Goal: Information Seeking & Learning: Understand process/instructions

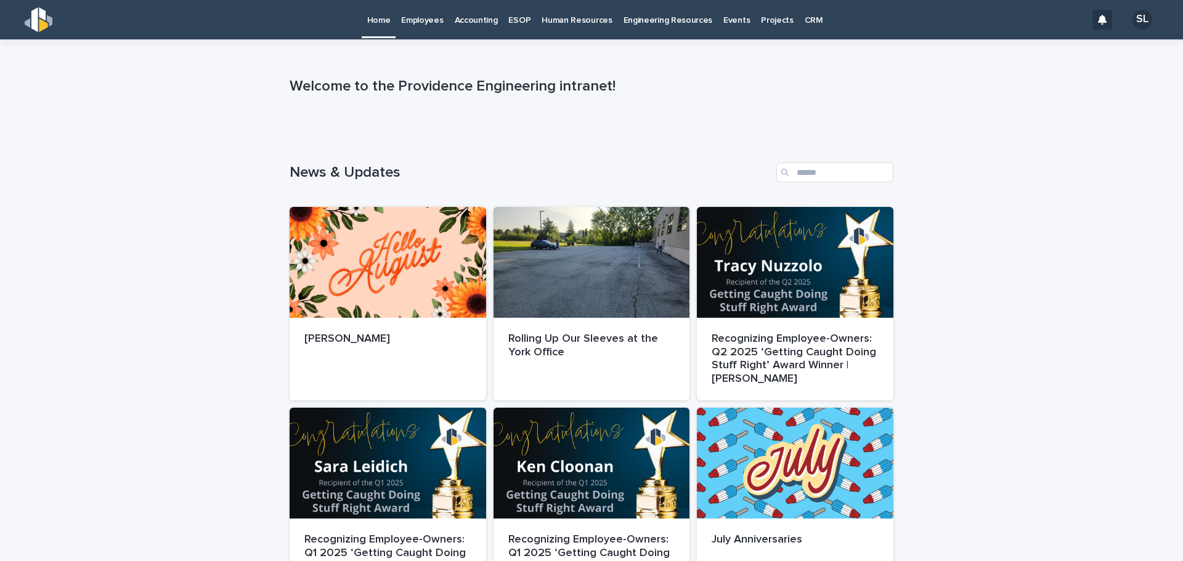
click at [469, 23] on p "Accounting" at bounding box center [476, 13] width 43 height 26
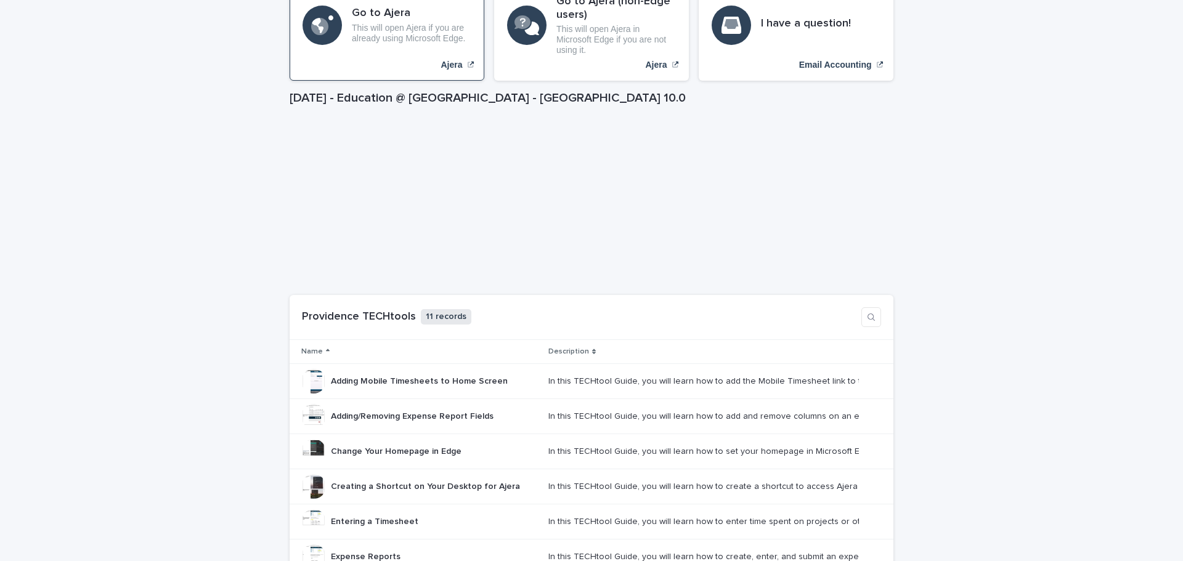
scroll to position [411, 0]
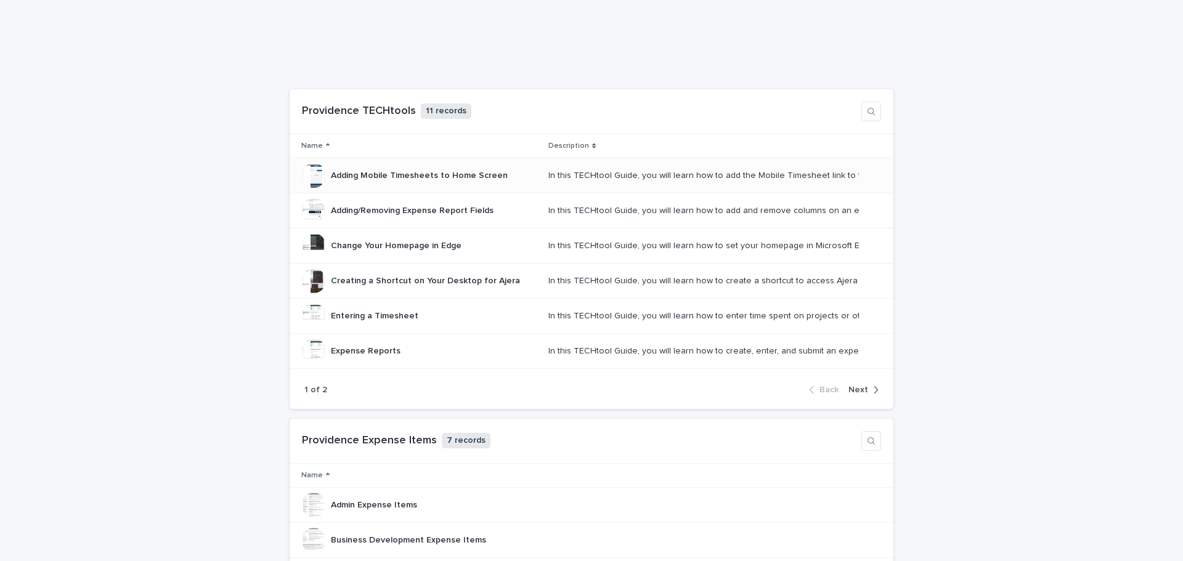
click at [402, 177] on p "Adding Mobile Timesheets to Home Screen" at bounding box center [420, 174] width 179 height 13
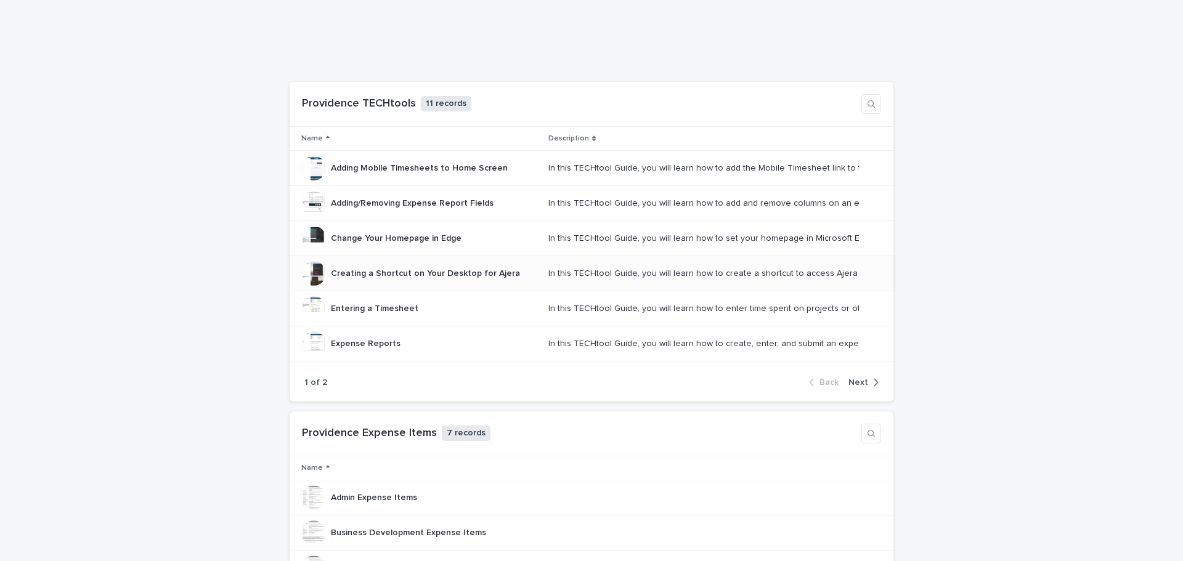
scroll to position [411, 0]
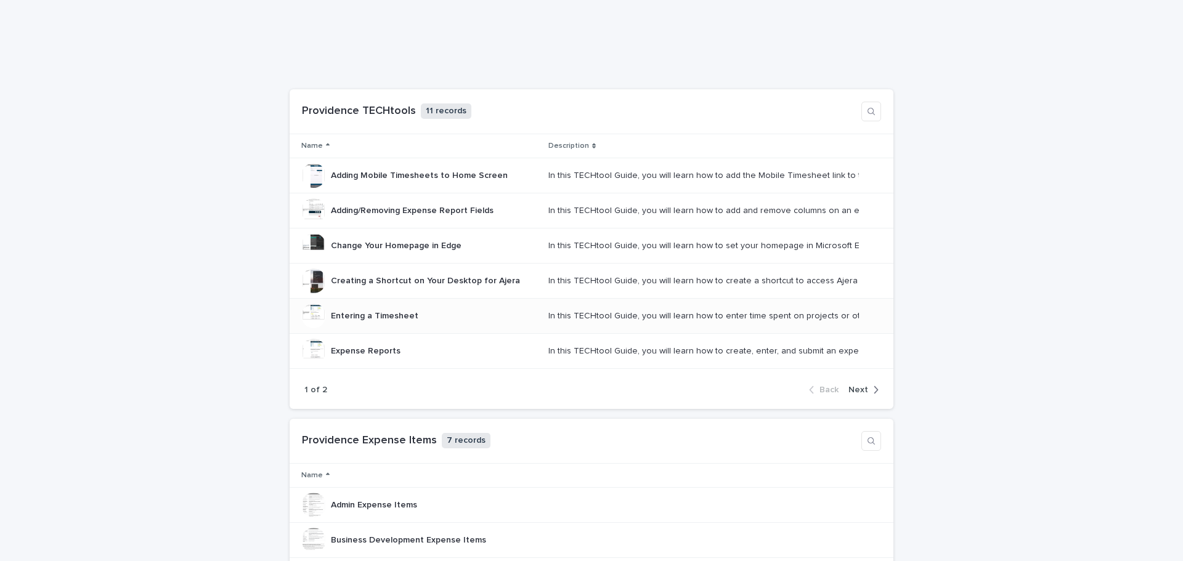
click at [377, 314] on p "Entering a Timesheet" at bounding box center [376, 315] width 90 height 13
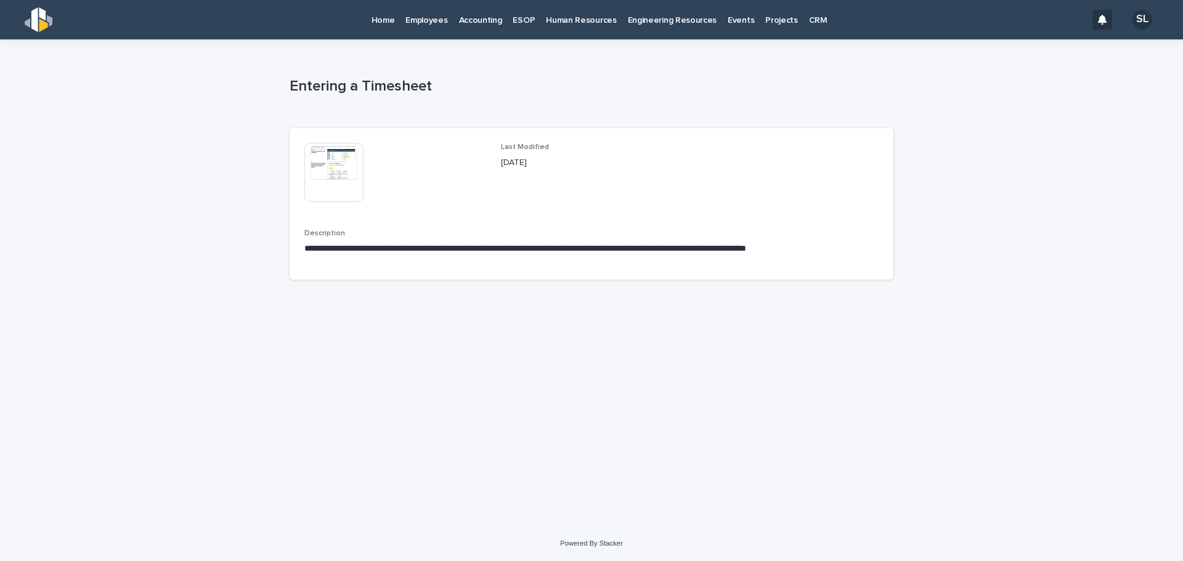
click at [327, 178] on img at bounding box center [333, 172] width 59 height 59
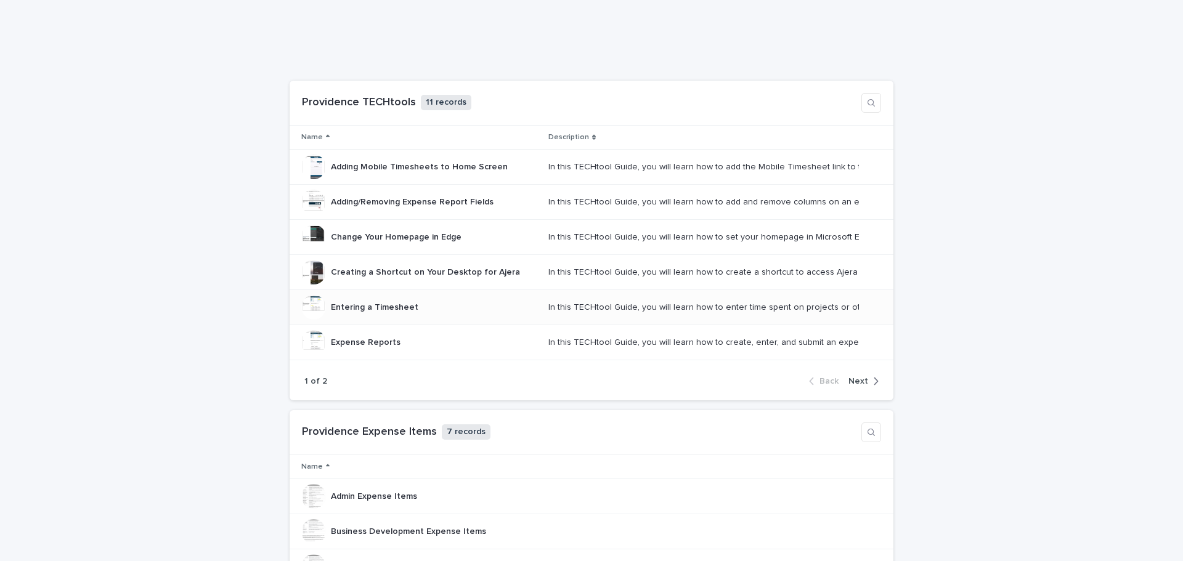
scroll to position [411, 0]
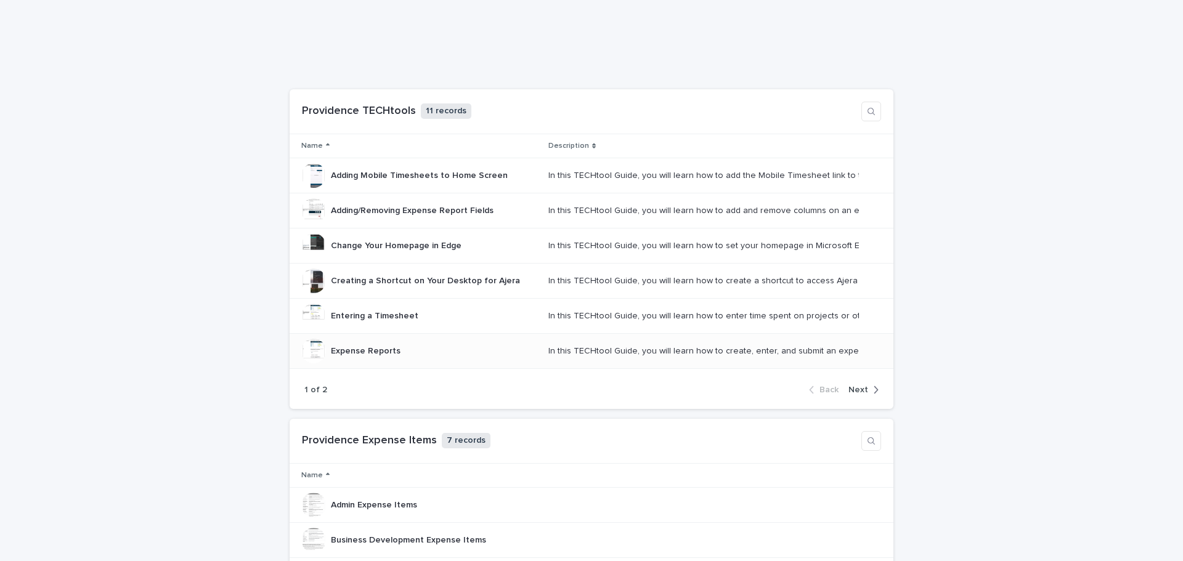
click at [367, 354] on p "Expense Reports" at bounding box center [367, 350] width 72 height 13
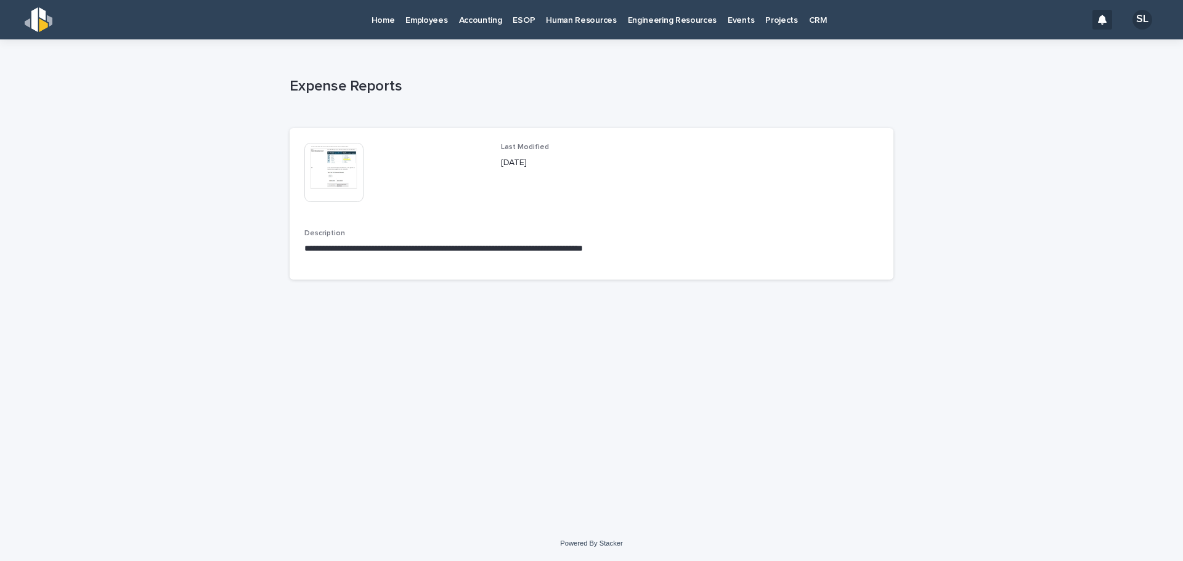
click at [333, 190] on img at bounding box center [333, 172] width 59 height 59
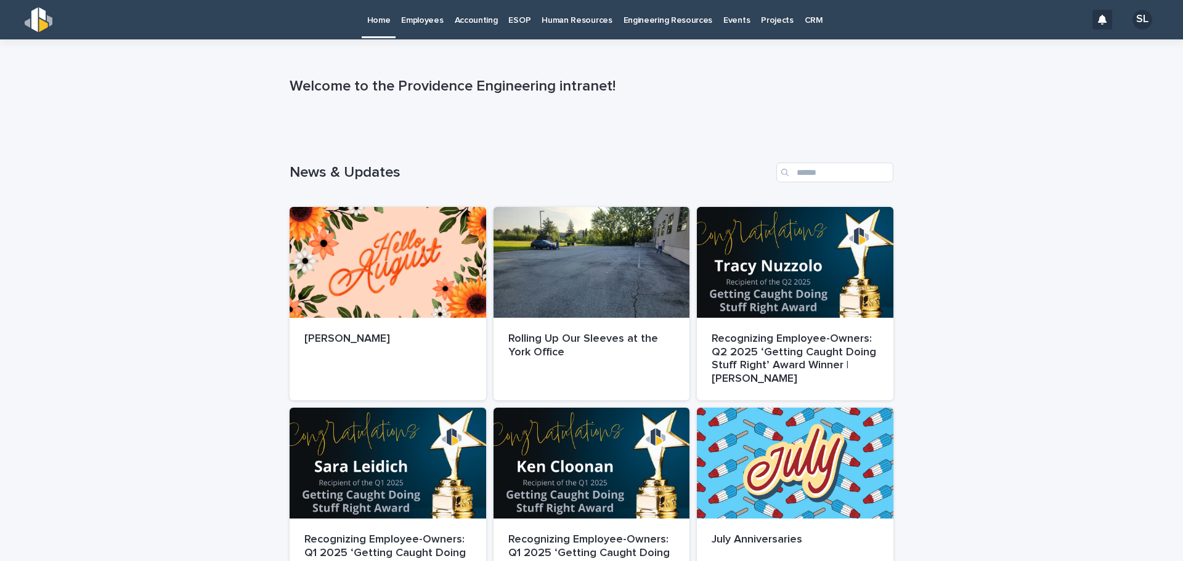
click at [463, 20] on p "Accounting" at bounding box center [476, 13] width 43 height 26
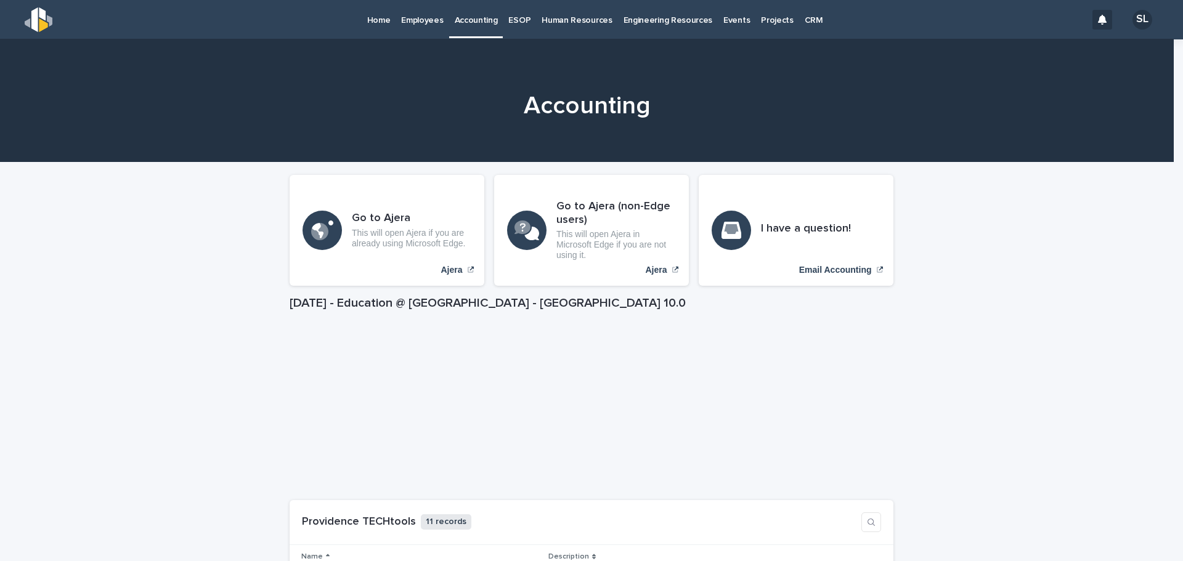
scroll to position [411, 0]
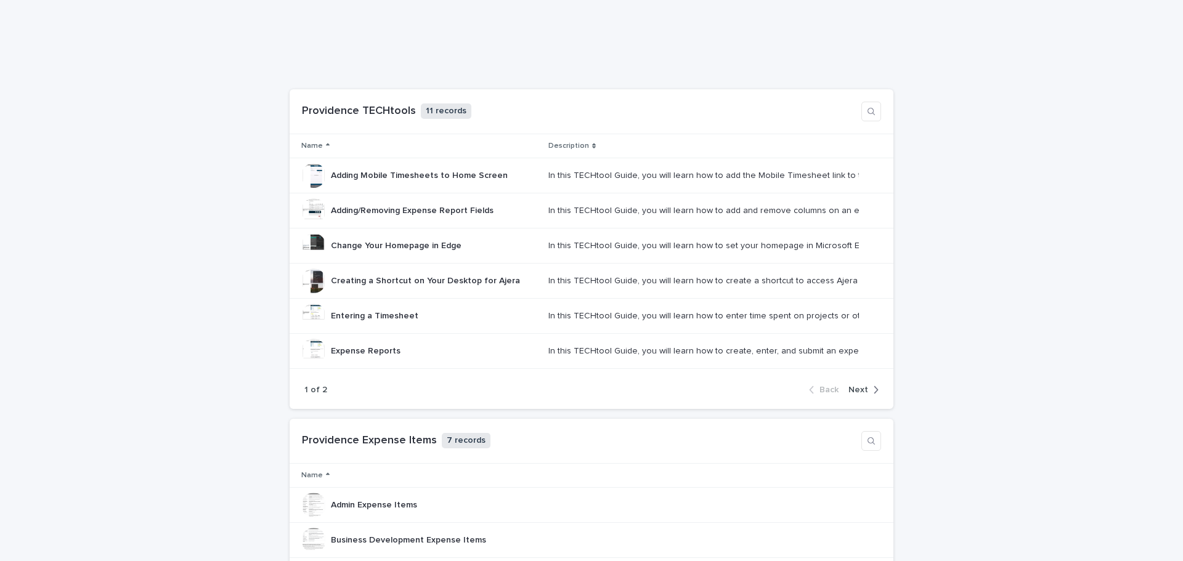
click at [860, 389] on span "Next" at bounding box center [859, 390] width 20 height 9
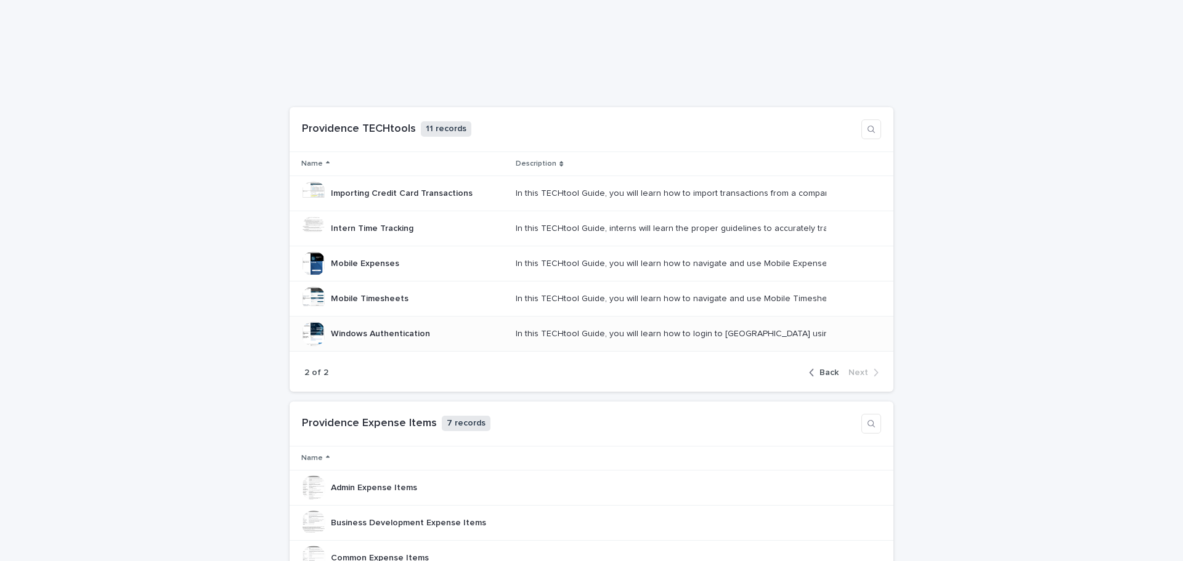
click at [370, 335] on p "Windows Authentication" at bounding box center [382, 333] width 102 height 13
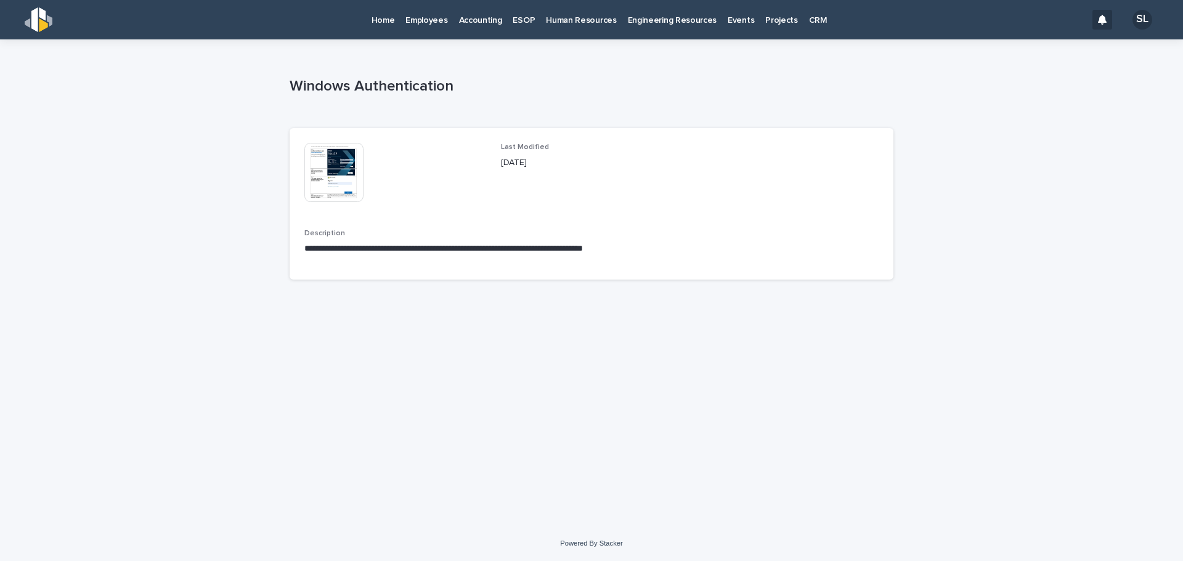
click at [321, 168] on img at bounding box center [333, 172] width 59 height 59
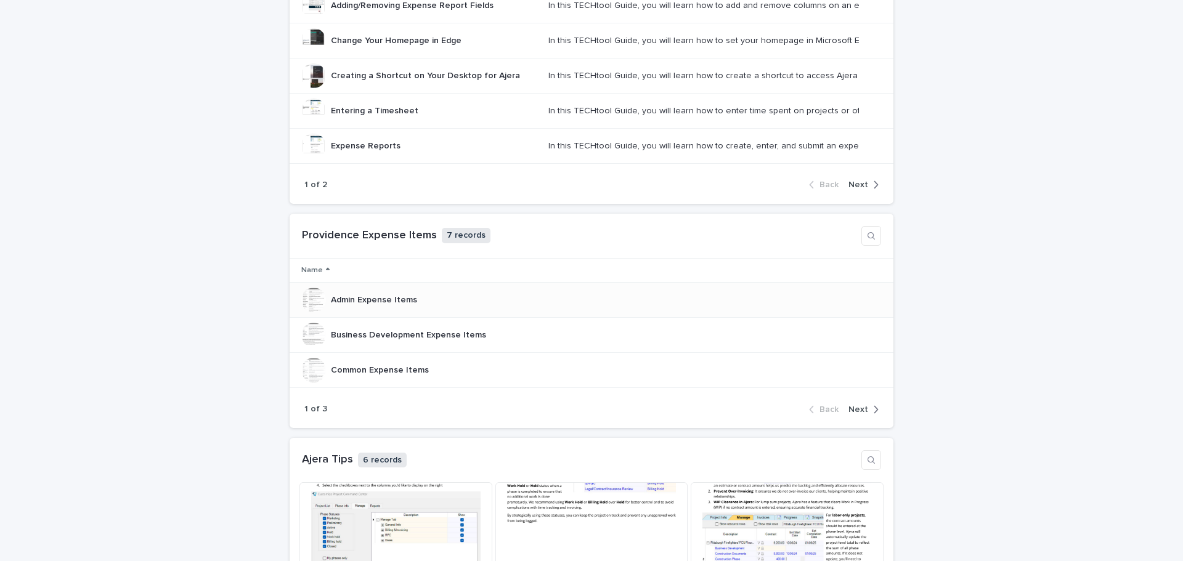
scroll to position [411, 0]
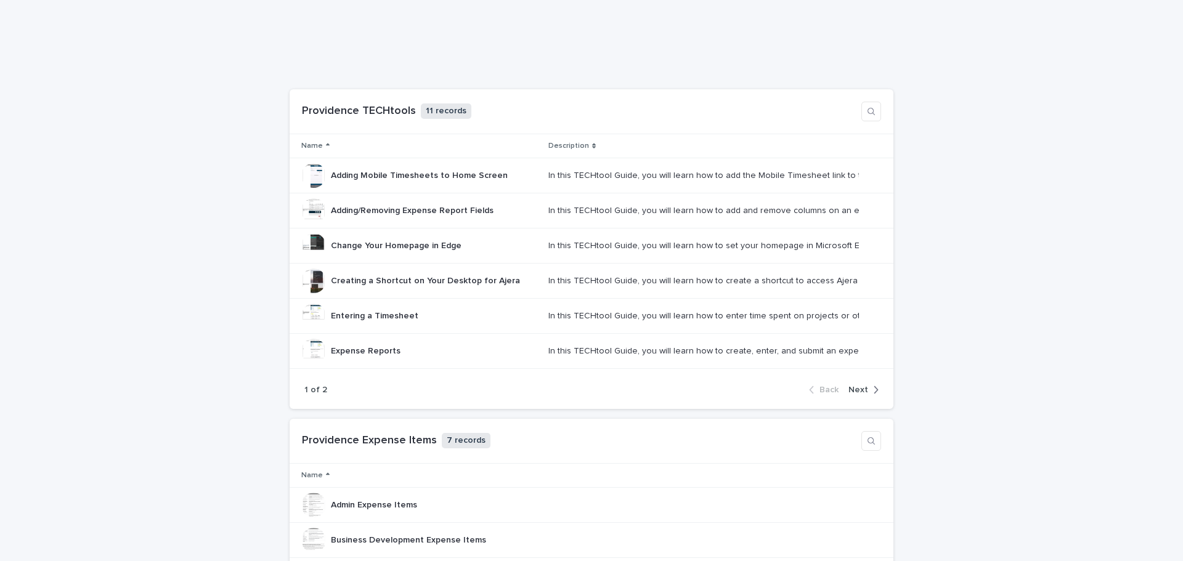
click at [855, 388] on span "Next" at bounding box center [859, 390] width 20 height 9
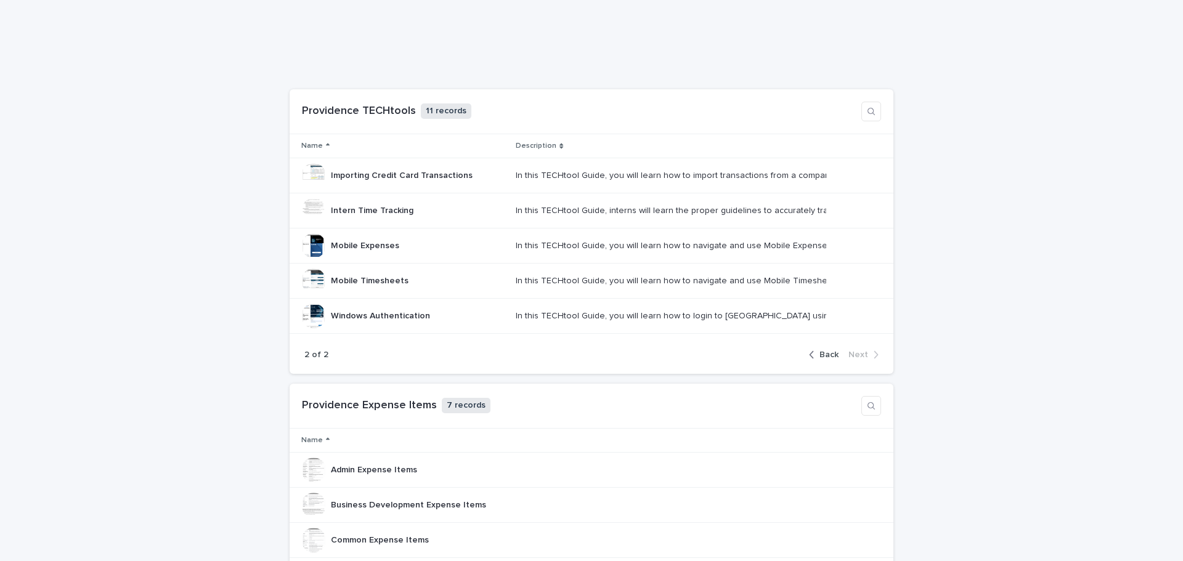
scroll to position [393, 0]
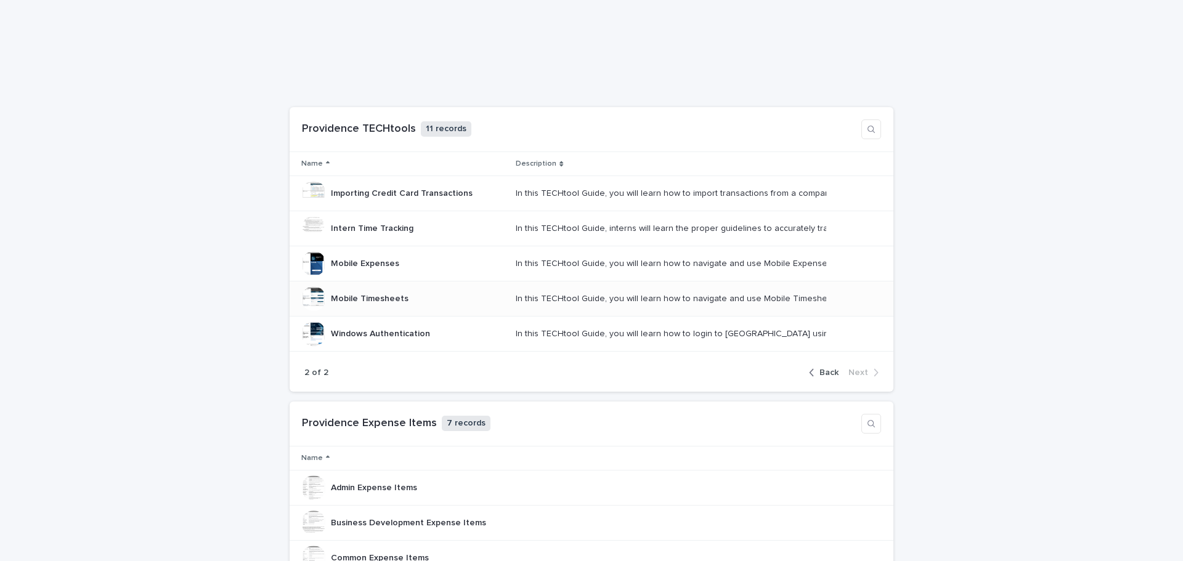
click at [369, 298] on p "Mobile Timesheets" at bounding box center [371, 298] width 80 height 13
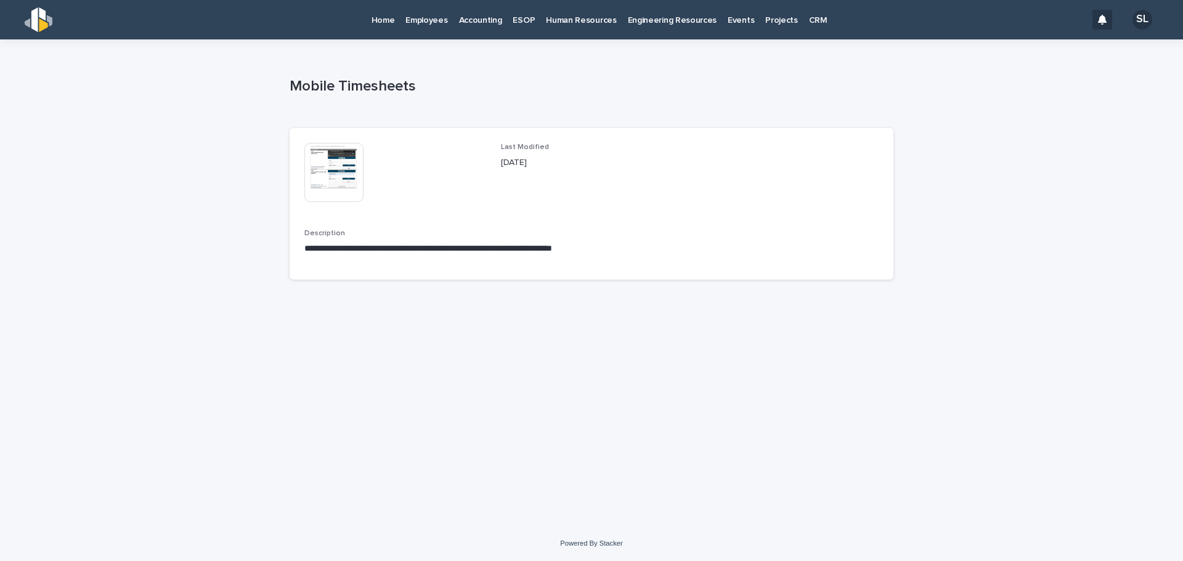
click at [331, 187] on img at bounding box center [333, 172] width 59 height 59
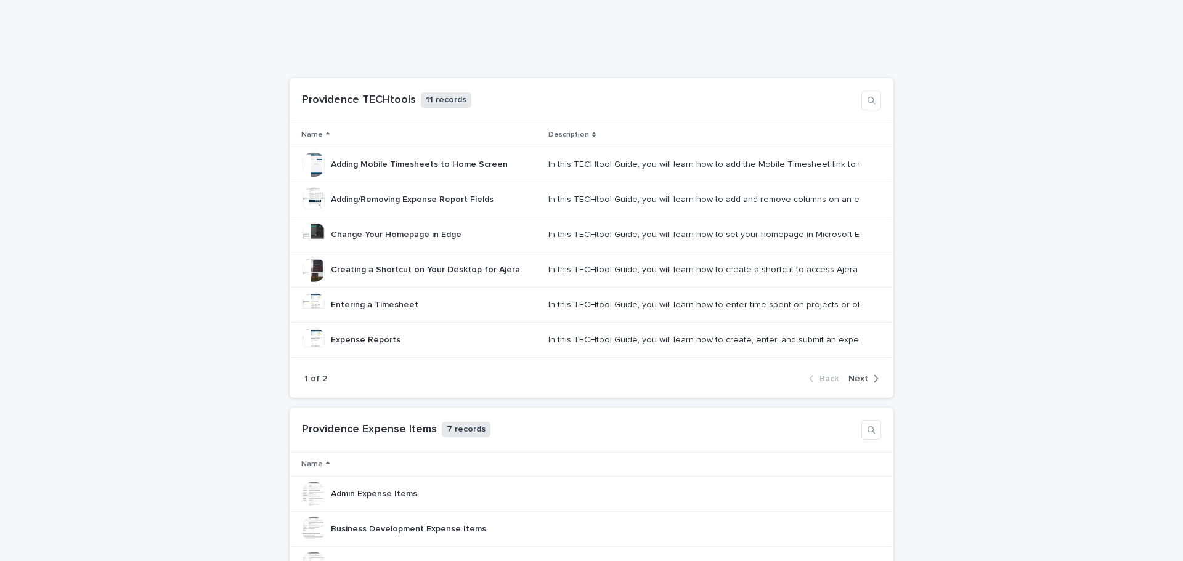
scroll to position [411, 0]
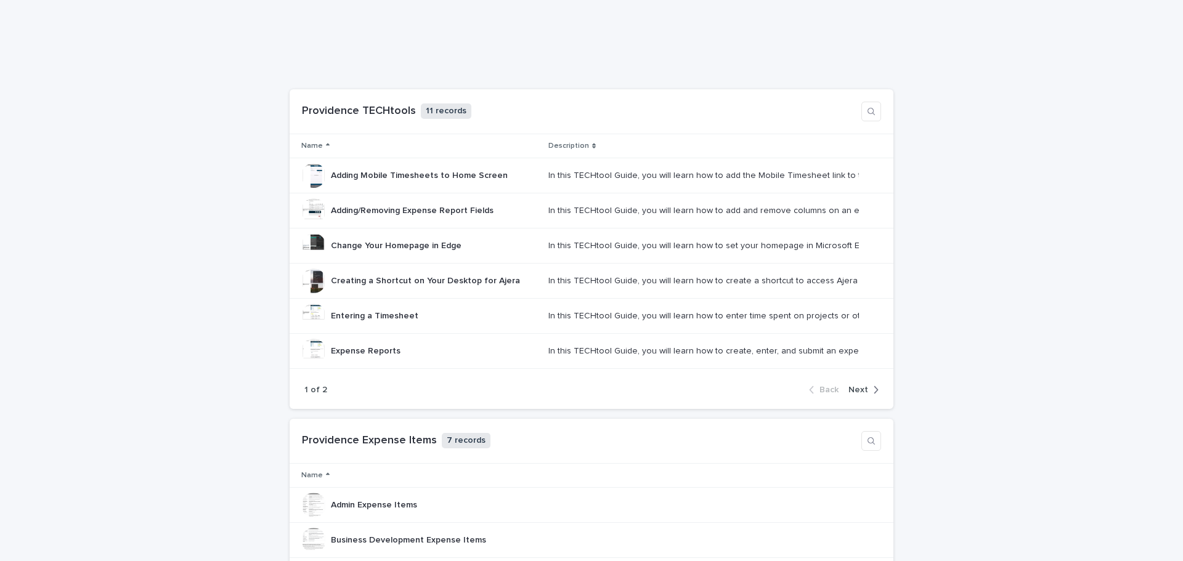
click at [862, 385] on button "Next" at bounding box center [861, 390] width 35 height 11
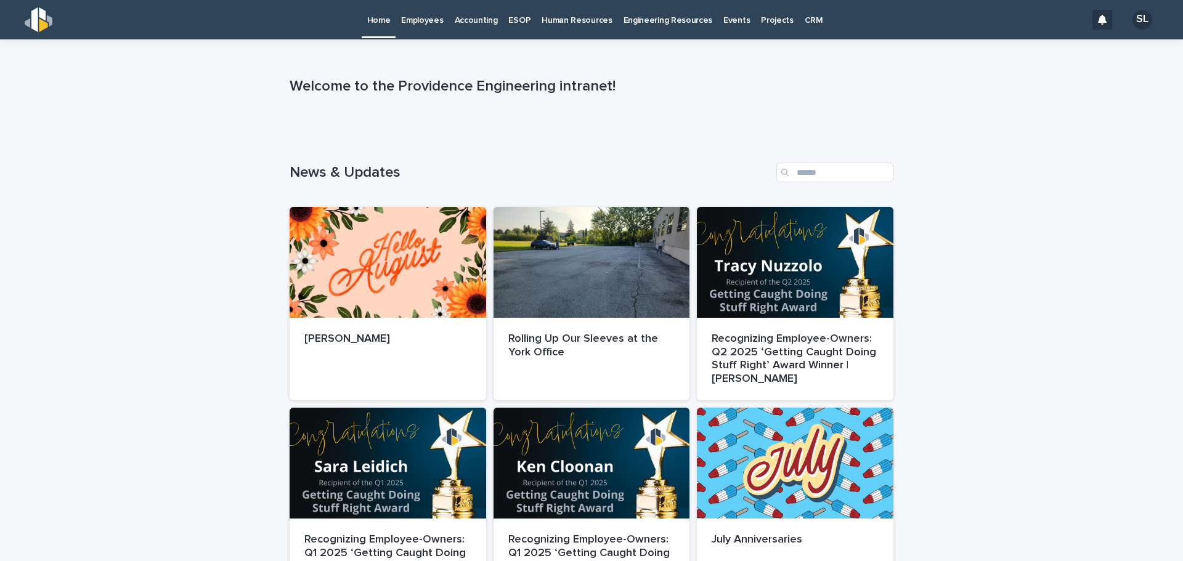
click at [487, 15] on p "Accounting" at bounding box center [476, 13] width 43 height 26
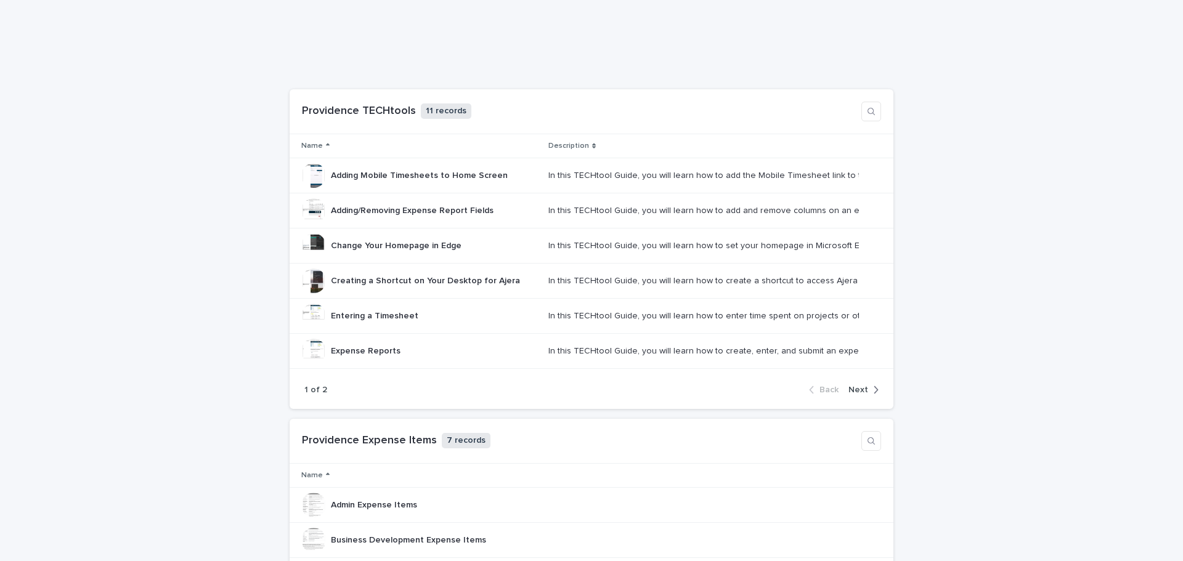
scroll to position [616, 0]
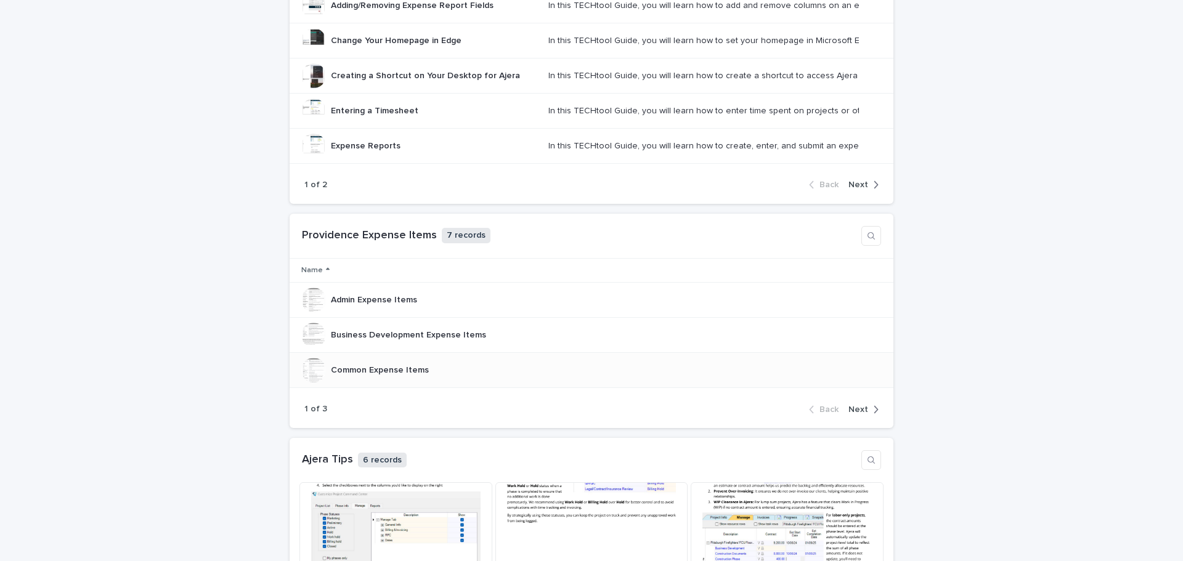
click at [385, 370] on p "Common Expense Items" at bounding box center [381, 369] width 100 height 13
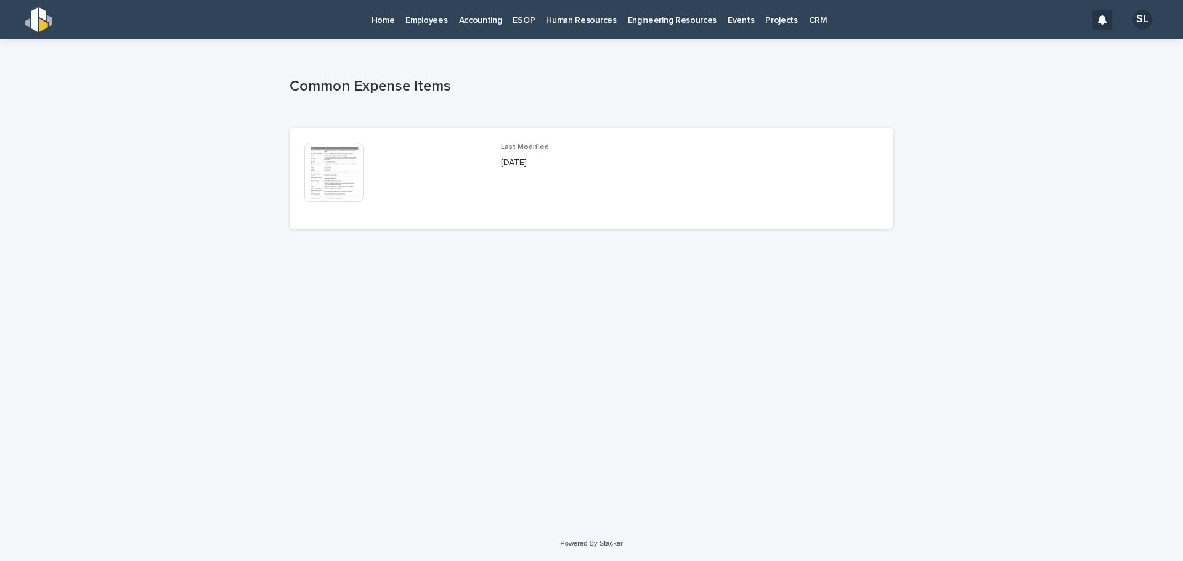
click at [338, 165] on img at bounding box center [333, 172] width 59 height 59
